Goal: Information Seeking & Learning: Learn about a topic

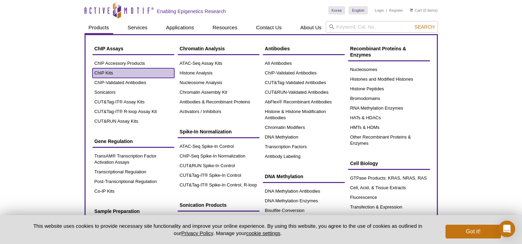
click at [103, 71] on link "ChIP Kits" at bounding box center [133, 73] width 82 height 10
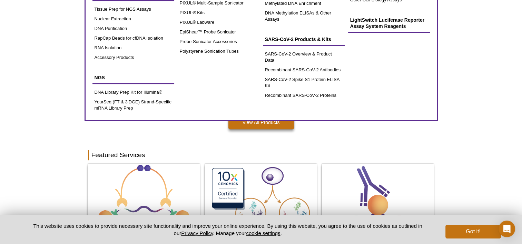
scroll to position [241, 0]
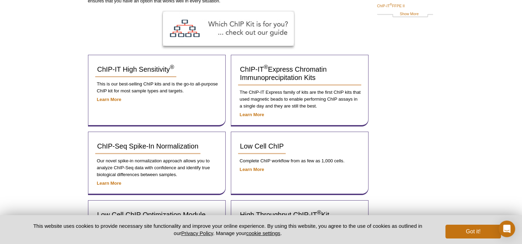
scroll to position [127, 0]
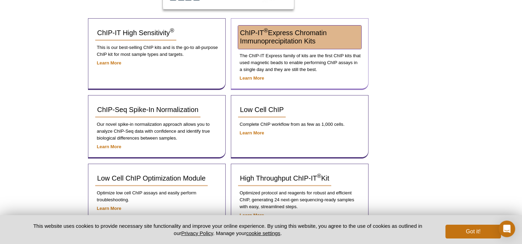
click at [280, 29] on span "ChIP-IT ® Express Chromatin Immunoprecipitation Kits" at bounding box center [283, 37] width 87 height 16
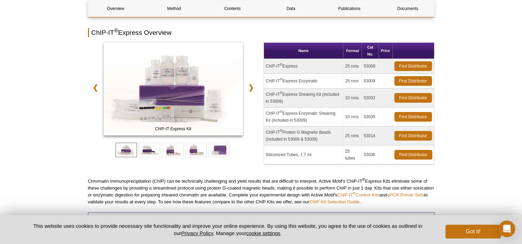
scroll to position [103, 0]
